Goal: Find specific page/section: Find specific page/section

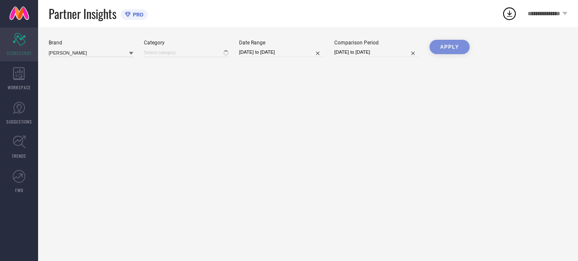
type input "All"
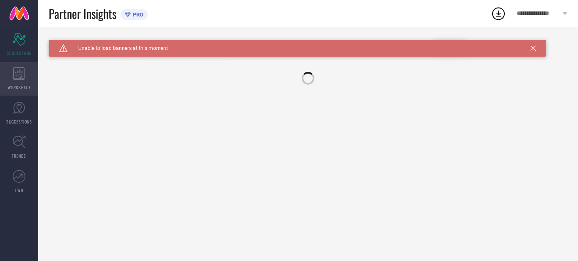
click at [19, 72] on icon at bounding box center [18, 73] width 11 height 13
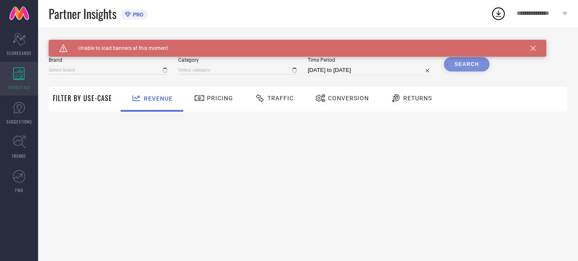
click at [19, 72] on icon at bounding box center [18, 73] width 11 height 13
type input "[PERSON_NAME]"
type input "All"
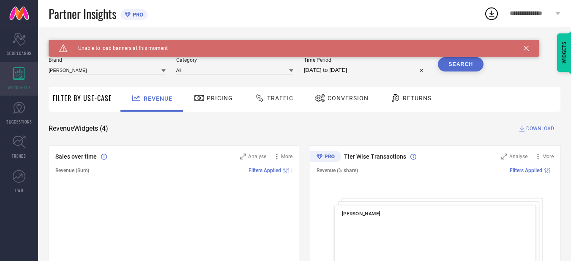
click at [25, 80] on div "WORKSPACE" at bounding box center [19, 79] width 38 height 34
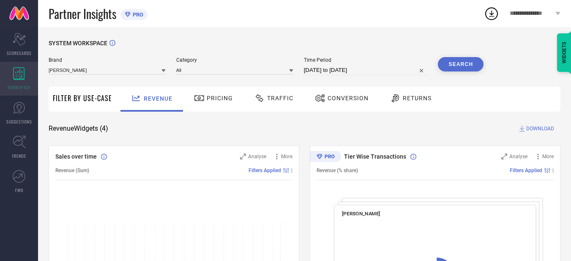
click at [8, 72] on div "WORKSPACE" at bounding box center [19, 79] width 38 height 34
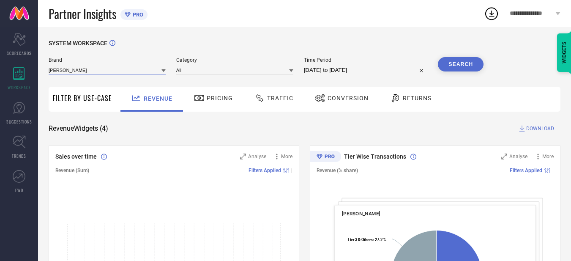
click at [108, 69] on input at bounding box center [107, 70] width 117 height 9
click at [103, 79] on div "[PERSON_NAME]" at bounding box center [107, 81] width 117 height 14
click at [452, 66] on button "Search" at bounding box center [461, 64] width 46 height 14
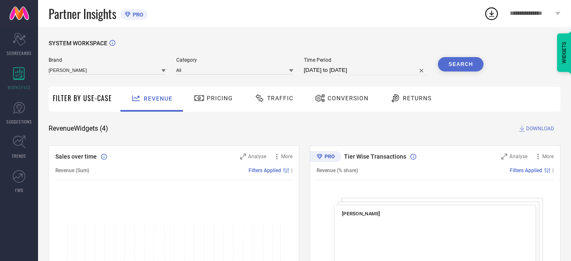
click at [342, 104] on div "Conversion" at bounding box center [342, 98] width 58 height 14
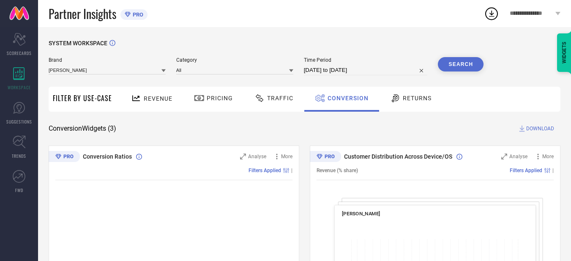
click at [342, 104] on div "Conversion" at bounding box center [342, 98] width 58 height 14
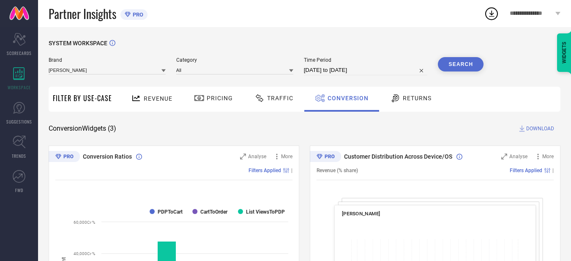
click at [268, 108] on div "Traffic" at bounding box center [274, 99] width 60 height 25
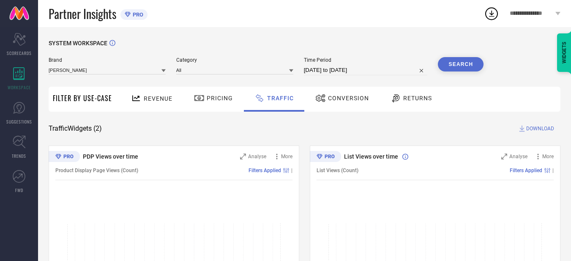
click at [467, 62] on button "Search" at bounding box center [461, 64] width 46 height 14
click at [228, 94] on div "Pricing" at bounding box center [213, 98] width 43 height 14
